Goal: Information Seeking & Learning: Learn about a topic

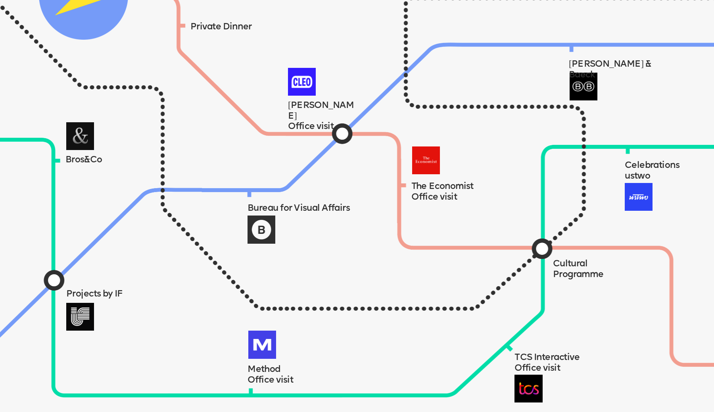
scroll to position [763, 0]
click at [339, 136] on img at bounding box center [370, 203] width 943 height 459
click at [309, 88] on img at bounding box center [302, 81] width 28 height 28
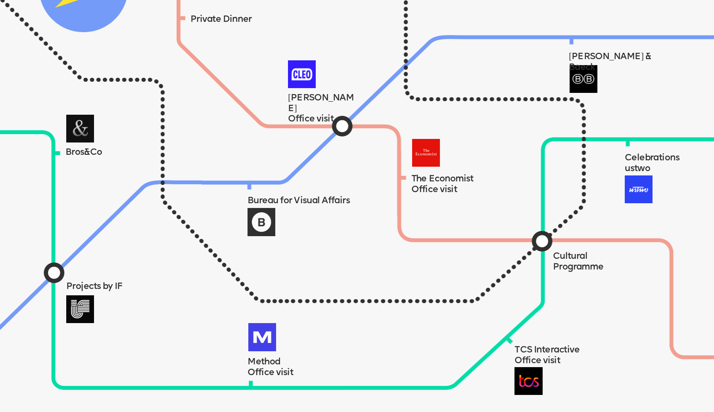
scroll to position [770, 0]
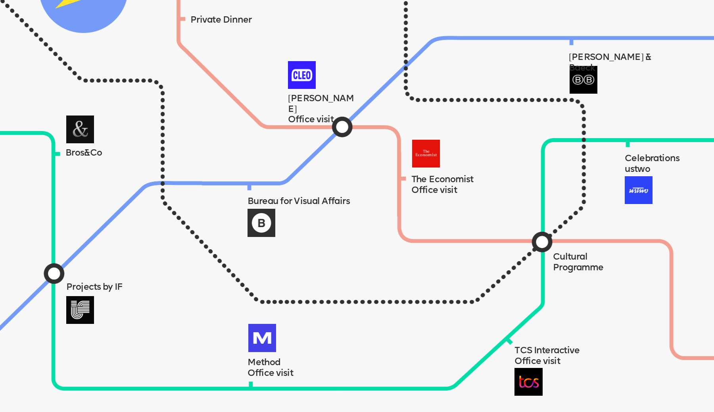
click at [83, 305] on img at bounding box center [80, 310] width 28 height 28
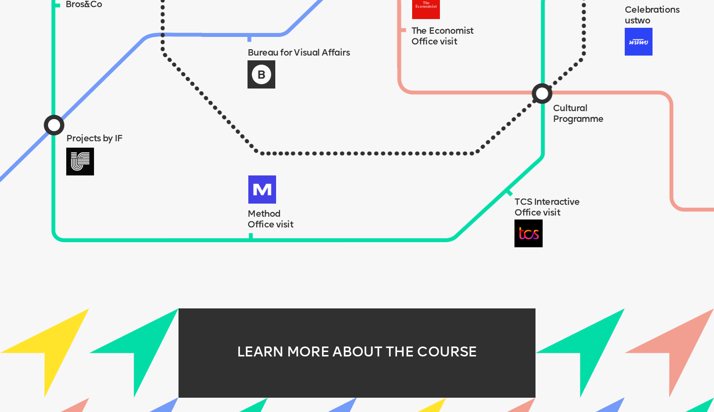
scroll to position [993, 0]
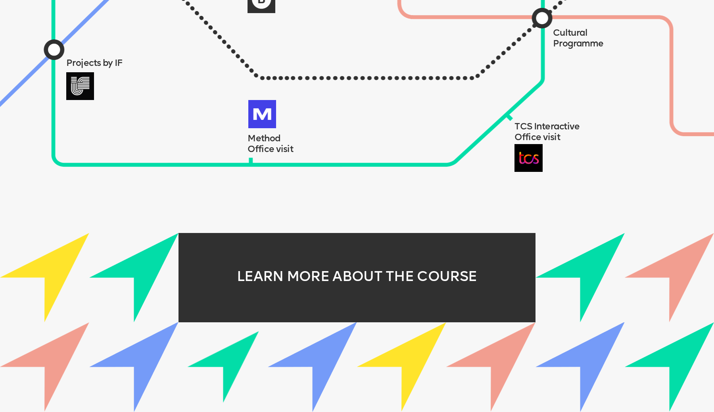
click at [144, 357] on img at bounding box center [133, 366] width 89 height 89
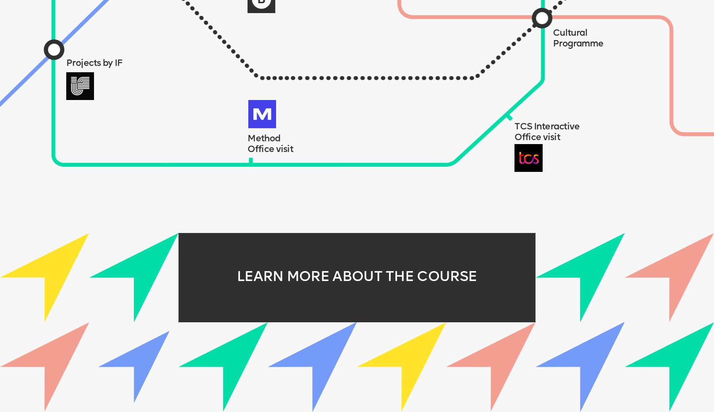
click at [144, 357] on img at bounding box center [134, 367] width 98 height 98
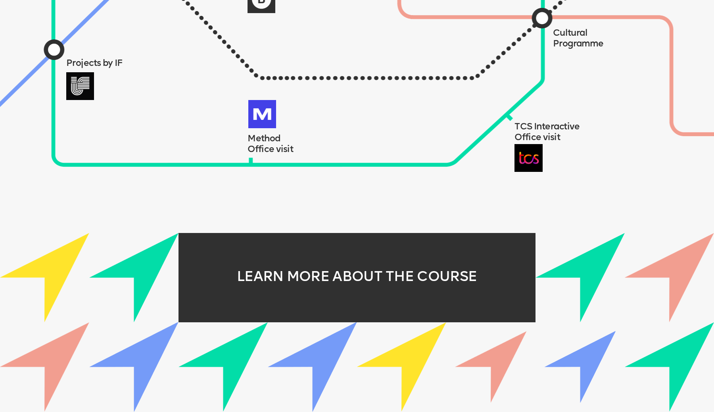
click at [499, 362] on img at bounding box center [490, 366] width 71 height 71
click at [571, 374] on img at bounding box center [579, 366] width 71 height 71
click at [591, 360] on img at bounding box center [580, 366] width 83 height 83
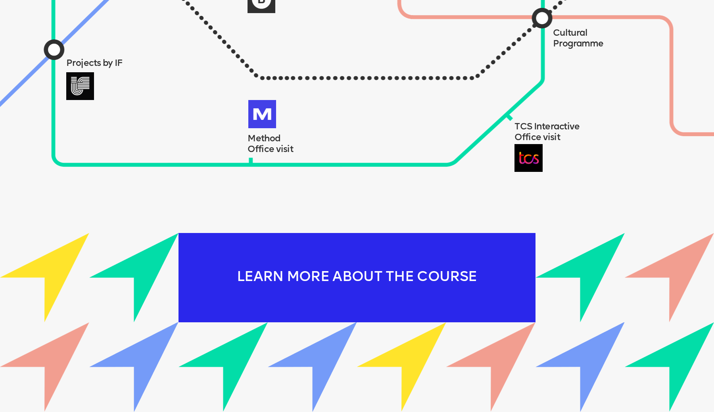
click at [449, 270] on div "LEARN MORE ABOUT THE COURSE" at bounding box center [357, 277] width 357 height 89
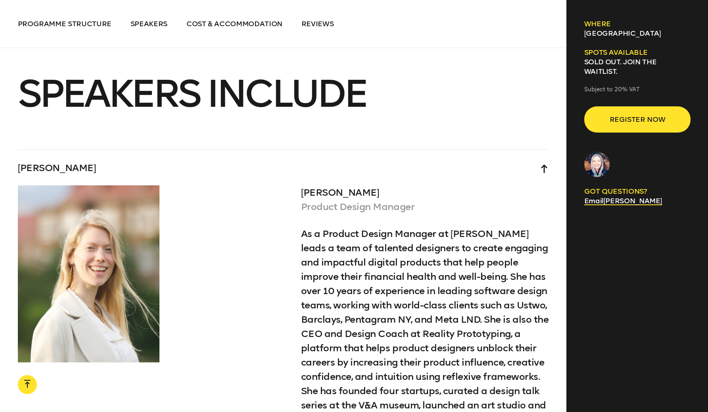
scroll to position [2794, 0]
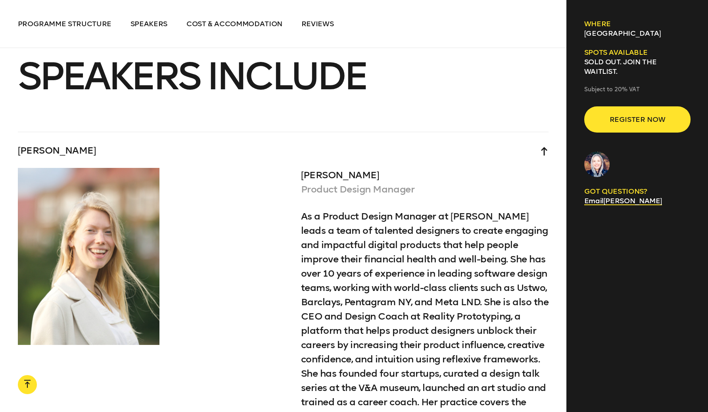
click at [275, 192] on div "Kate Pincott Product Design Manager As a Product Design Manager at Cleo, Kate l…" at bounding box center [283, 334] width 531 height 332
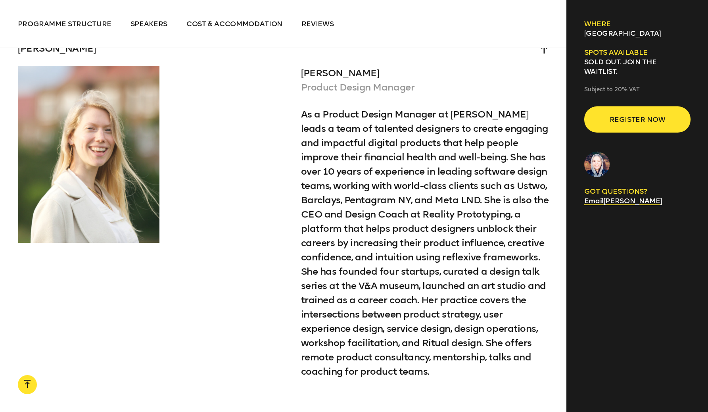
scroll to position [2895, 0]
